Goal: Check status: Check status

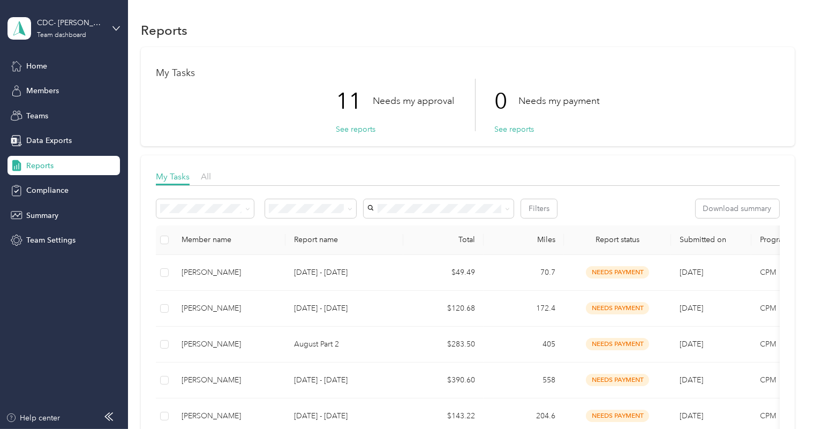
scroll to position [48, 0]
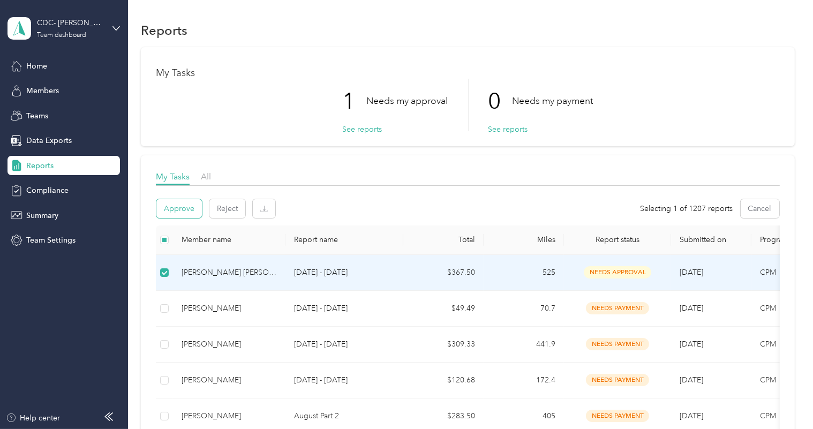
click at [190, 206] on button "Approve" at bounding box center [179, 208] width 46 height 19
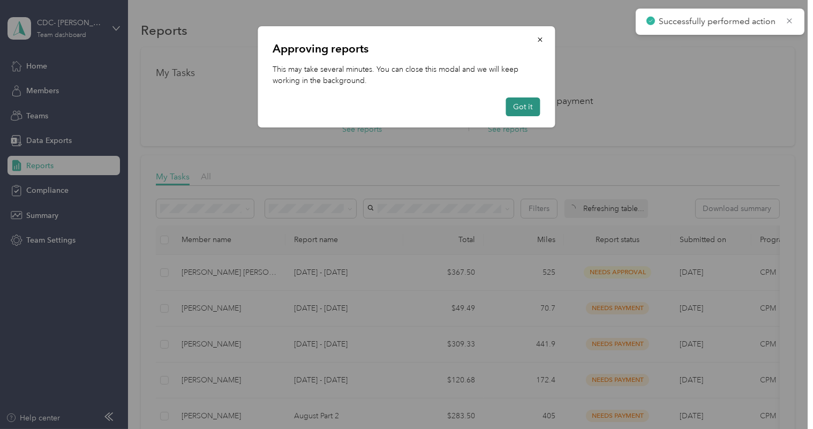
click at [525, 104] on button "Got it" at bounding box center [523, 107] width 34 height 19
